Goal: Task Accomplishment & Management: Manage account settings

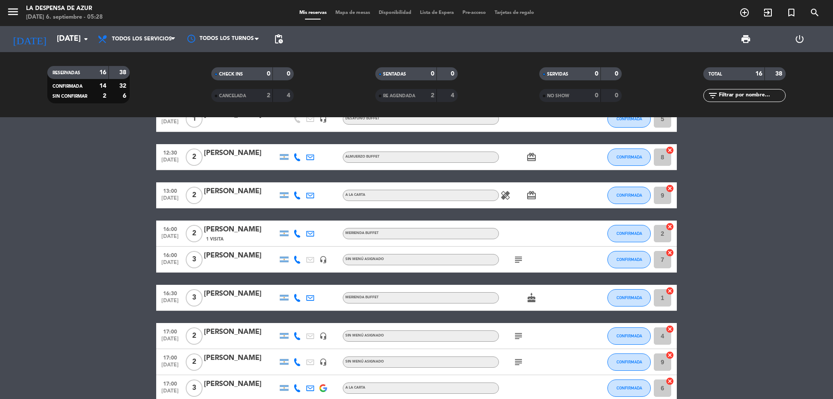
scroll to position [87, 0]
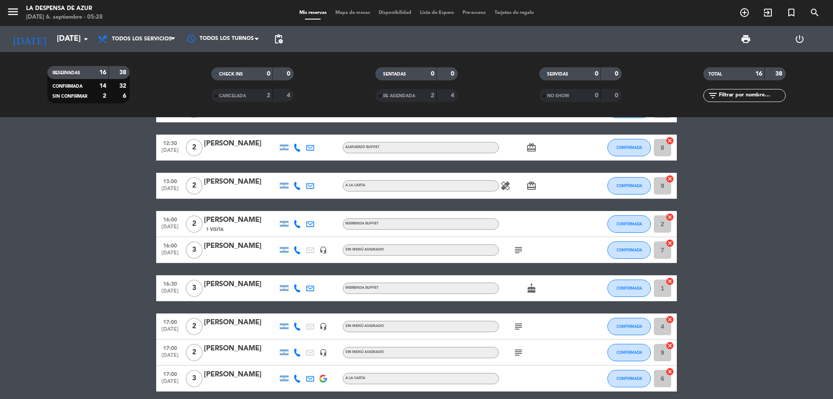
click at [240, 345] on div "[PERSON_NAME]" at bounding box center [241, 348] width 74 height 11
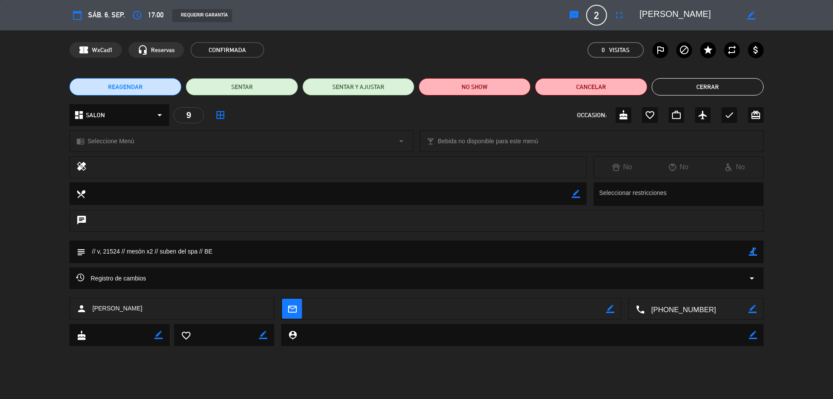
click at [752, 250] on icon "border_color" at bounding box center [753, 251] width 8 height 8
click at [132, 250] on textarea at bounding box center [416, 251] width 663 height 22
click at [129, 249] on textarea at bounding box center [416, 251] width 663 height 22
type textarea "// v, 21524 // Merienda mesón x2 // suben del spa // BE"
click at [752, 250] on icon at bounding box center [753, 251] width 8 height 8
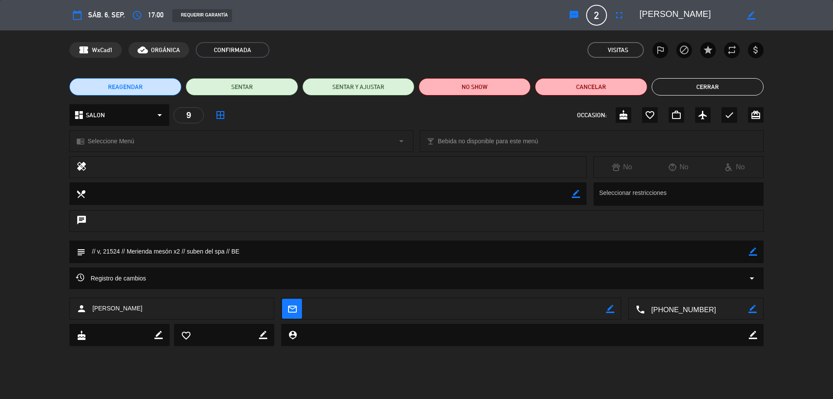
click at [698, 88] on button "Cerrar" at bounding box center [708, 86] width 112 height 17
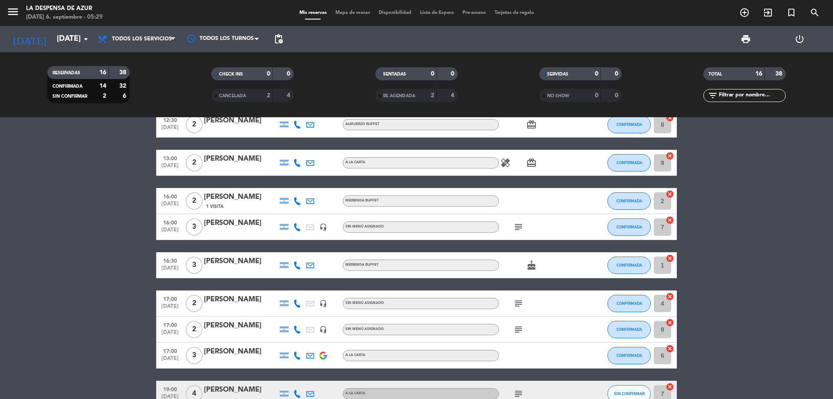
scroll to position [130, 0]
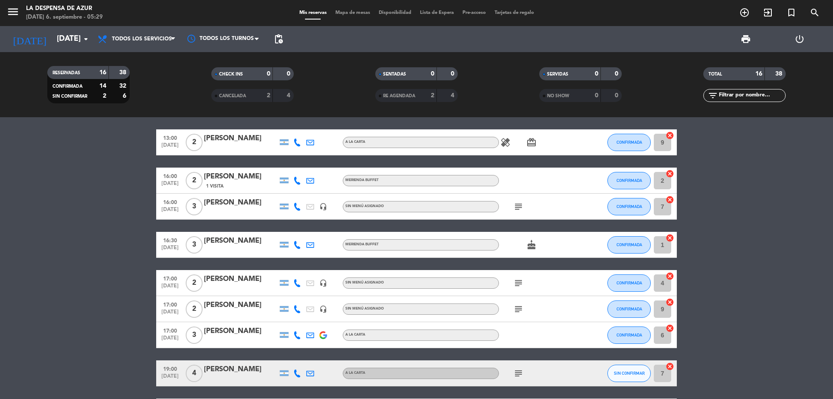
click at [256, 275] on div "[PERSON_NAME]" at bounding box center [241, 278] width 74 height 11
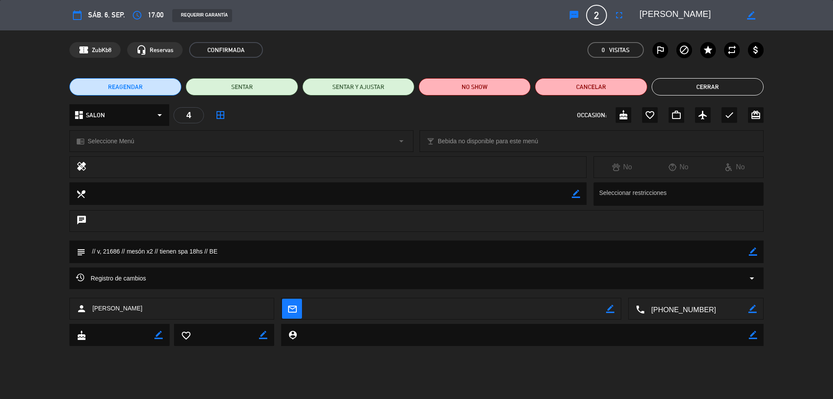
click at [759, 250] on div "subject border_color" at bounding box center [416, 251] width 694 height 23
click at [754, 250] on icon "border_color" at bounding box center [753, 251] width 8 height 8
click at [126, 252] on textarea at bounding box center [416, 251] width 663 height 22
type textarea "// v, 21686 // Merienda mesón x2 // tienen spa 18hs // BE"
drag, startPoint x: 756, startPoint y: 254, endPoint x: 755, endPoint y: 263, distance: 8.9
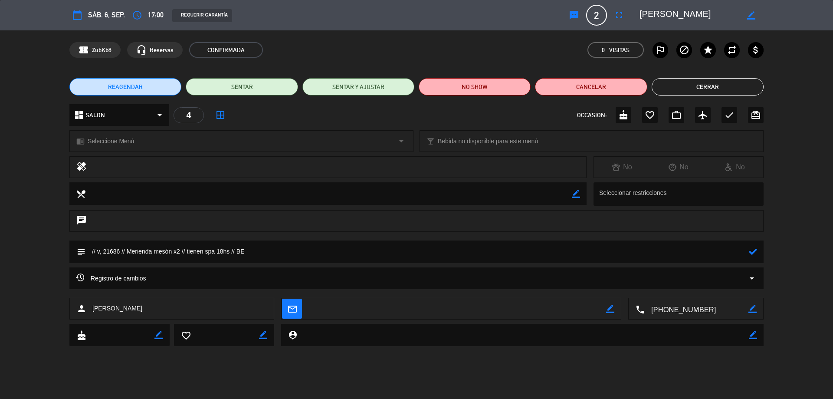
click at [756, 254] on icon at bounding box center [753, 251] width 8 height 8
click at [723, 84] on button "Cerrar" at bounding box center [708, 86] width 112 height 17
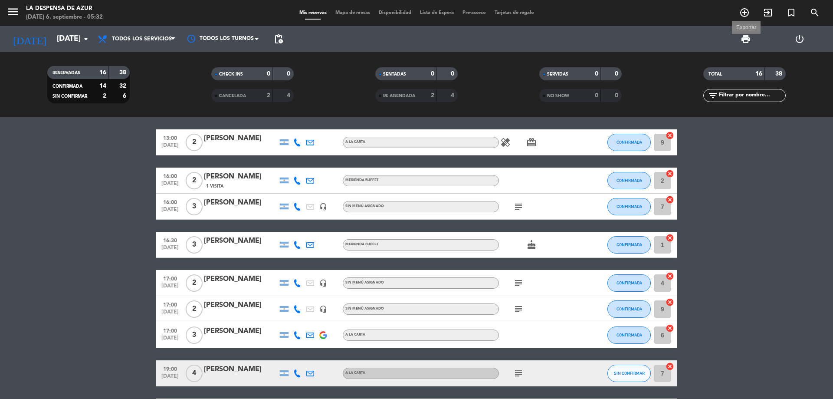
click at [742, 37] on span "print" at bounding box center [746, 39] width 10 height 10
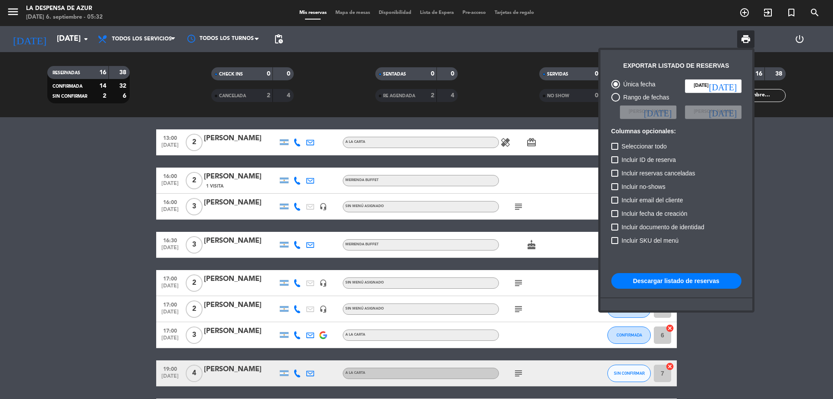
click at [692, 284] on button "Descargar listado de reservas" at bounding box center [676, 281] width 130 height 16
click at [409, 397] on div at bounding box center [416, 199] width 833 height 399
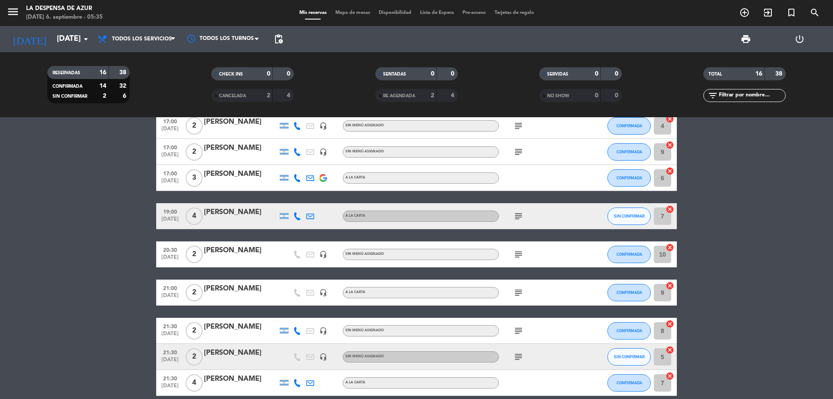
scroll to position [304, 0]
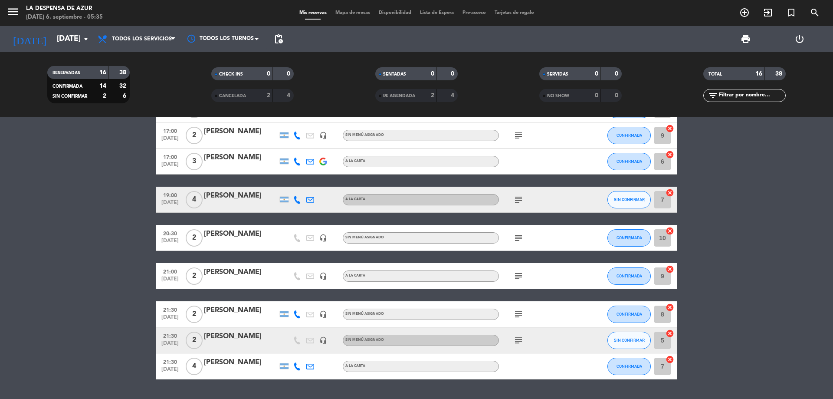
click at [233, 313] on div "[PERSON_NAME]" at bounding box center [241, 310] width 74 height 11
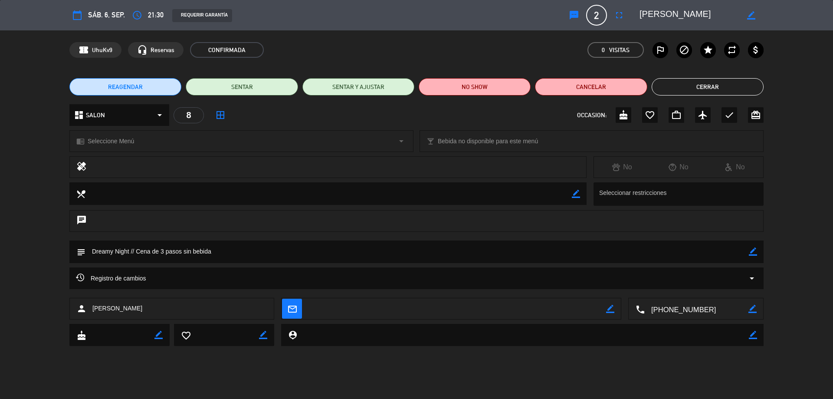
click at [696, 92] on button "Cerrar" at bounding box center [708, 86] width 112 height 17
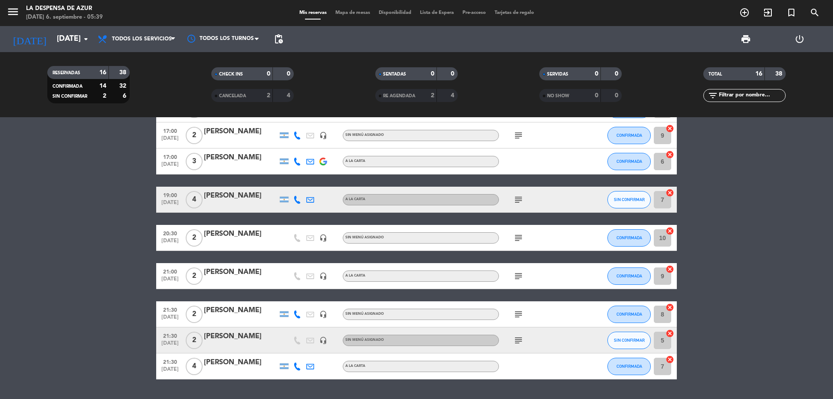
click at [243, 333] on div "[PERSON_NAME]" at bounding box center [241, 336] width 74 height 11
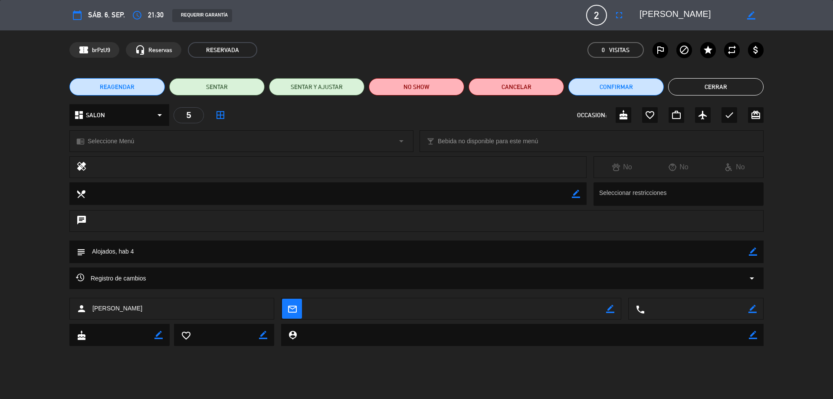
click at [689, 88] on button "Cerrar" at bounding box center [715, 86] width 95 height 17
